Goal: Find specific page/section

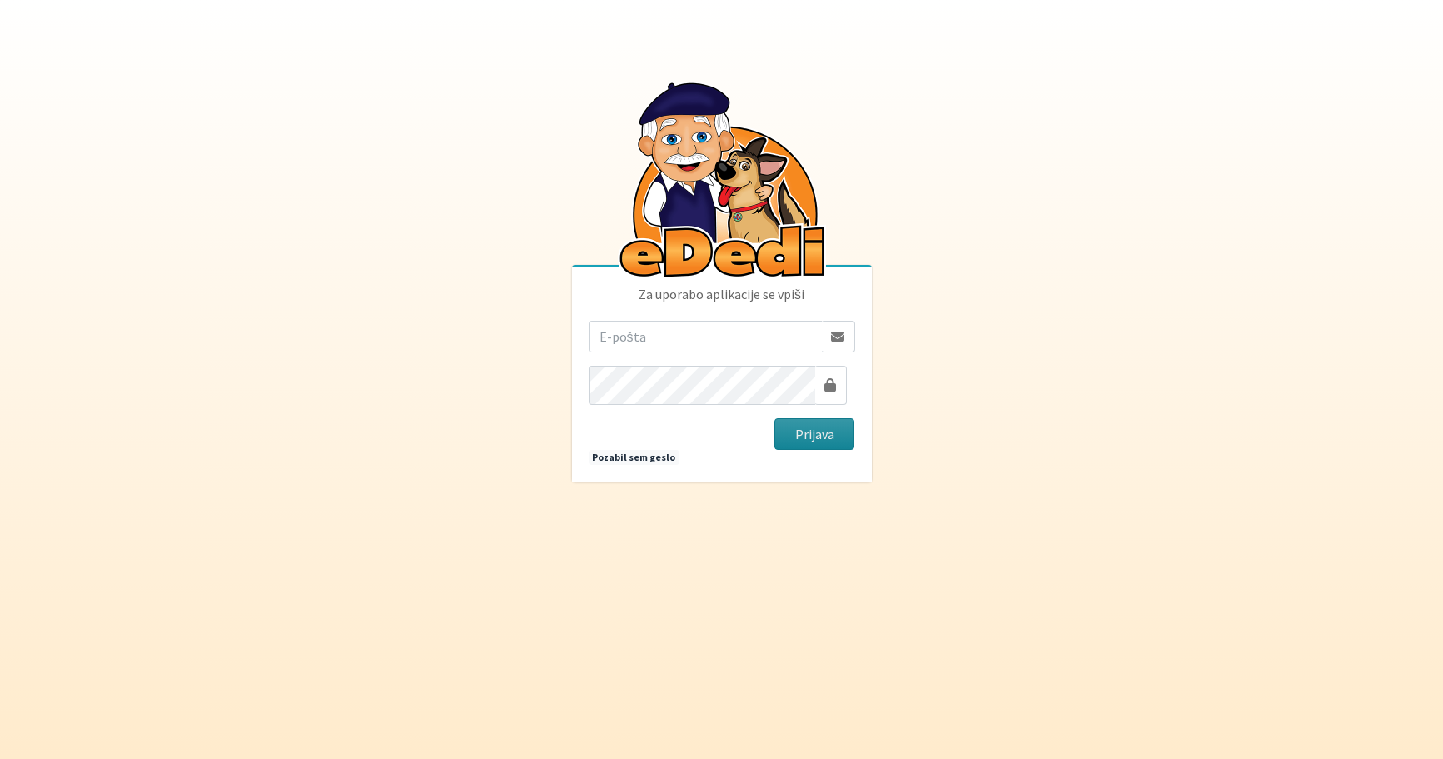
type input "[PERSON_NAME][EMAIL_ADDRESS][PERSON_NAME][PERSON_NAME][DOMAIN_NAME]"
click at [811, 430] on button "Prijava" at bounding box center [815, 434] width 81 height 32
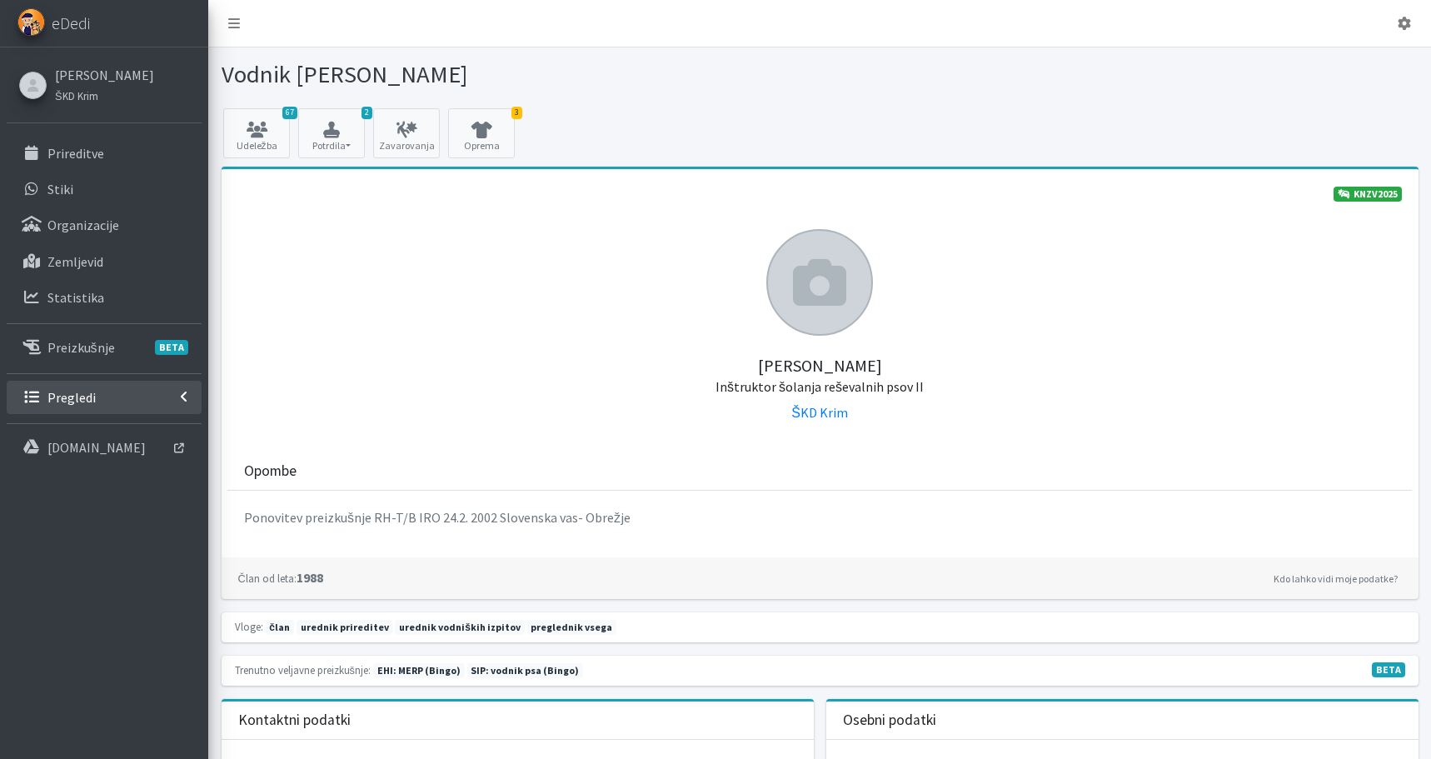
click at [66, 406] on p "Pregledi" at bounding box center [71, 397] width 48 height 17
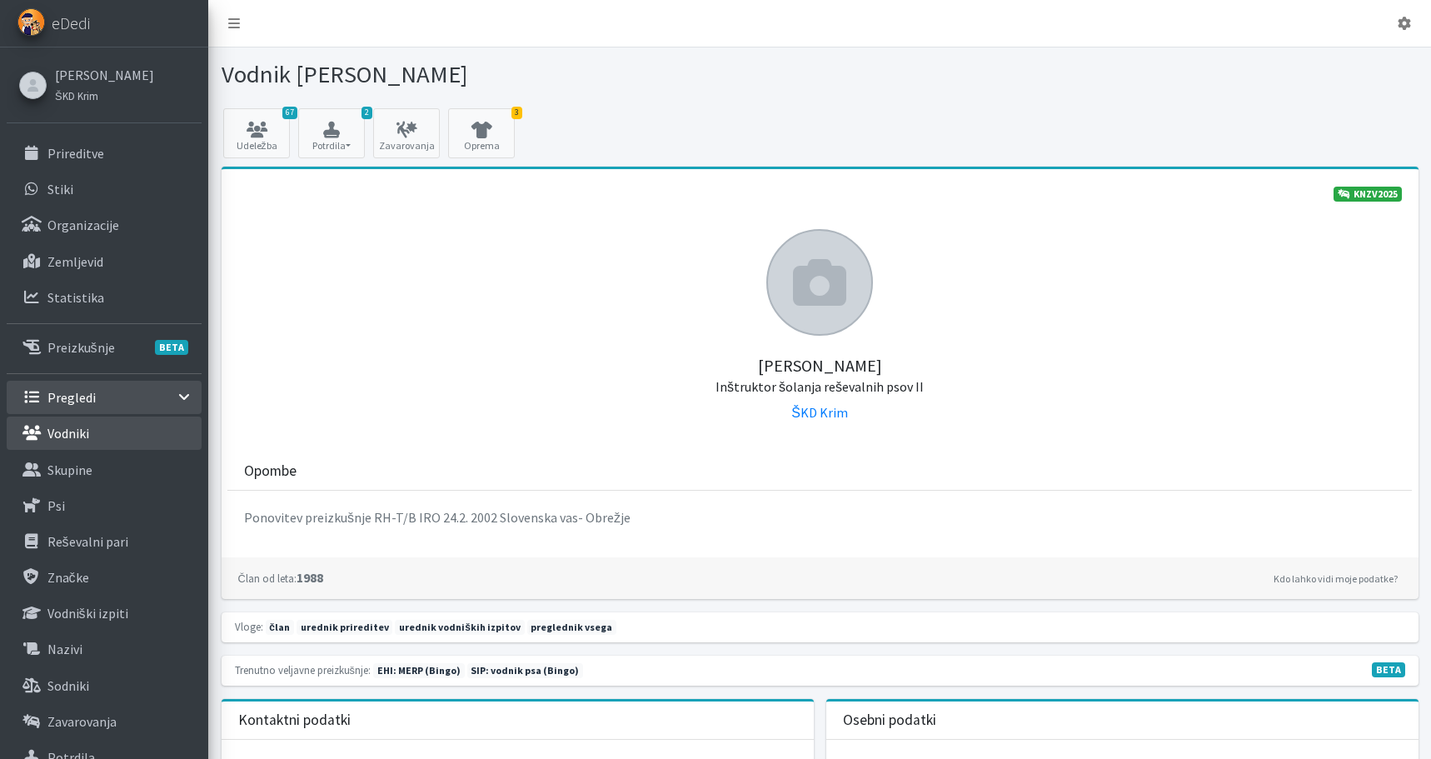
click at [88, 441] on p "Vodniki" at bounding box center [68, 433] width 42 height 17
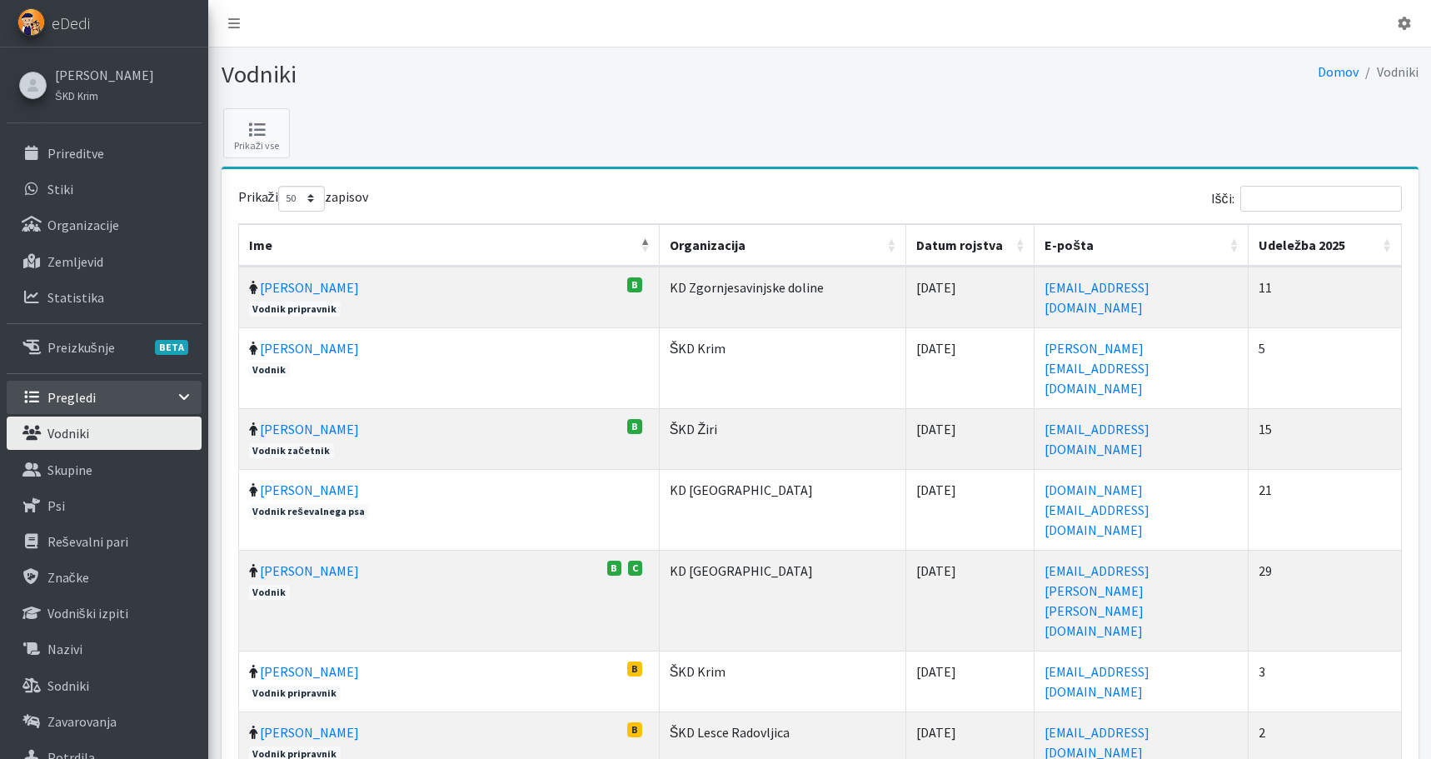
select select "50"
click at [1258, 211] on input "Išči:" at bounding box center [1321, 199] width 162 height 26
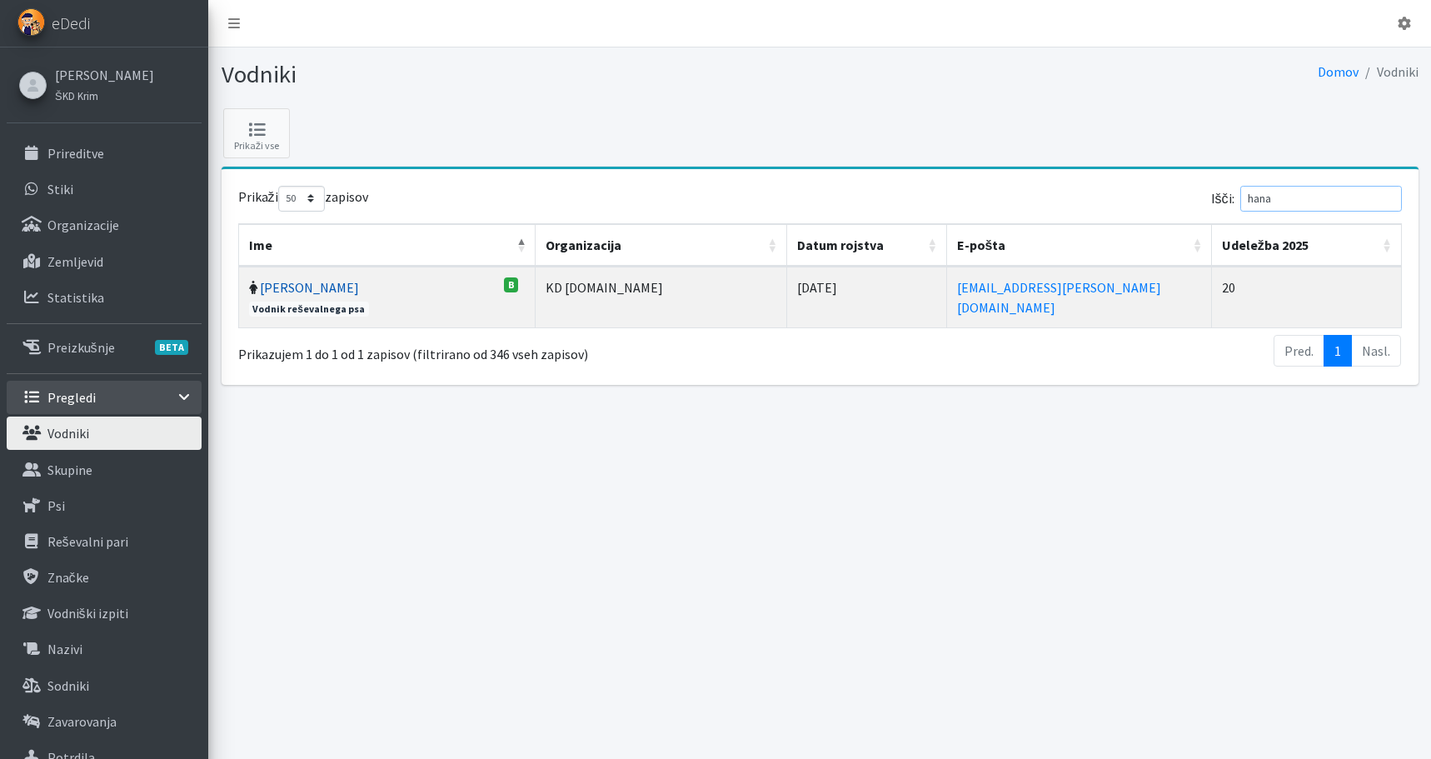
type input "hana"
click at [307, 296] on link "Hana Štraus" at bounding box center [309, 287] width 99 height 17
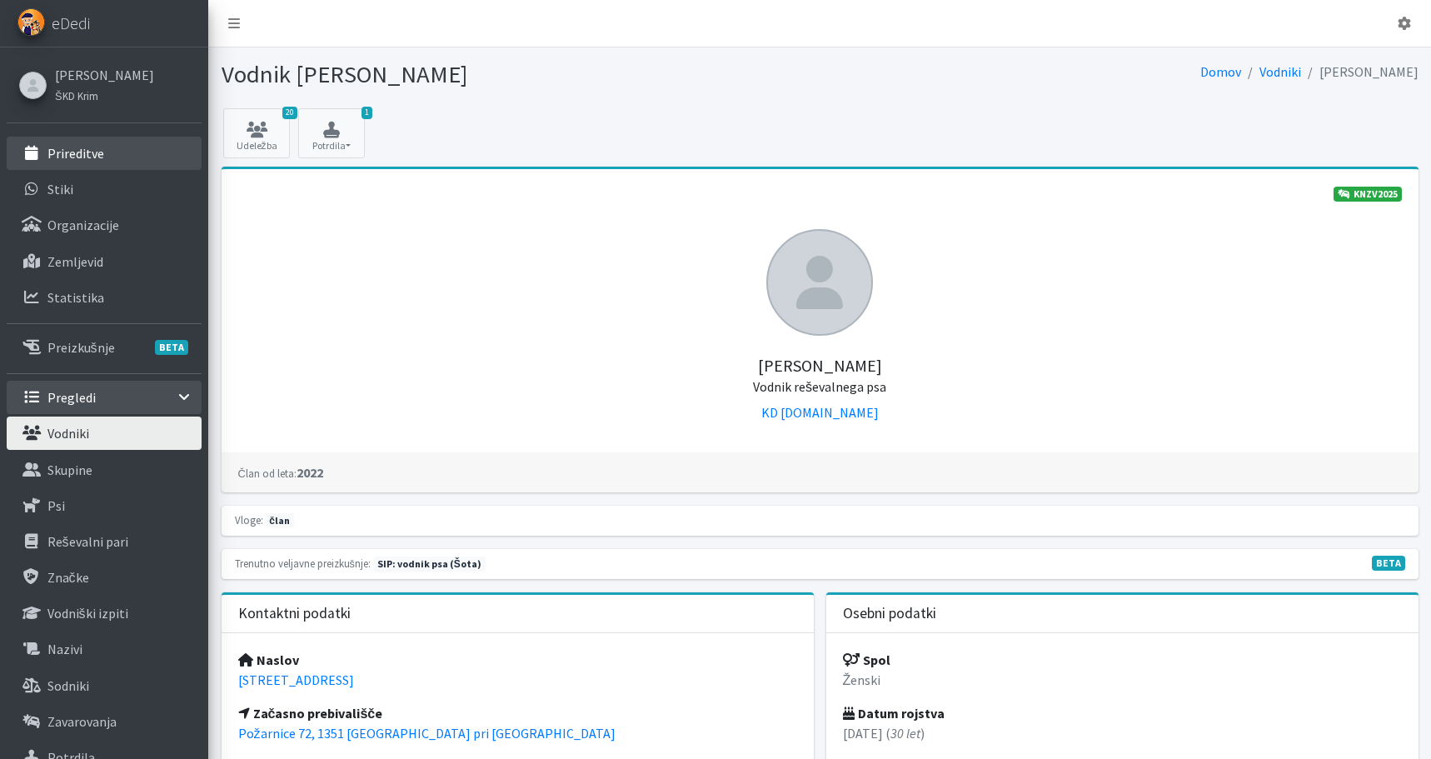
click at [98, 162] on p "Prireditve" at bounding box center [75, 153] width 57 height 17
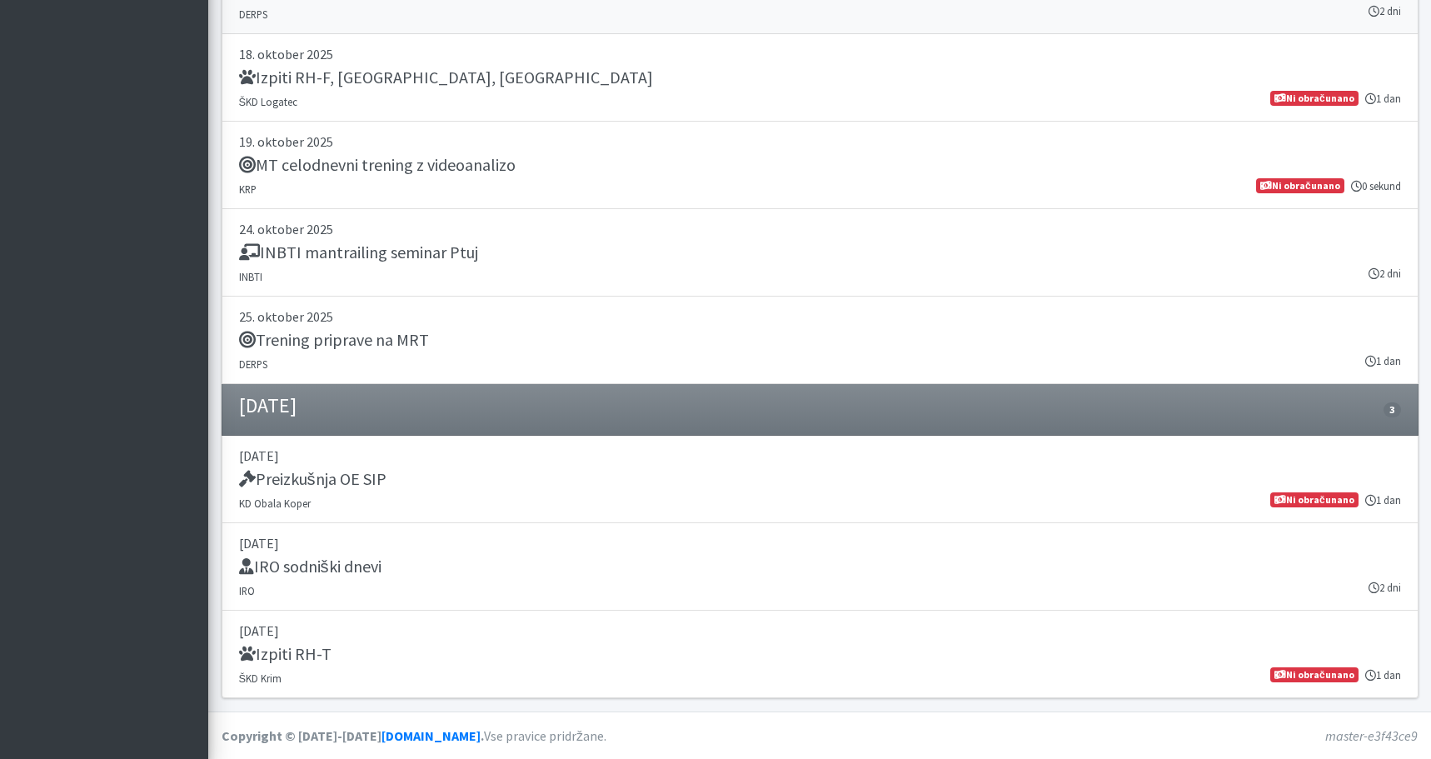
scroll to position [3873, 0]
